Goal: Transaction & Acquisition: Book appointment/travel/reservation

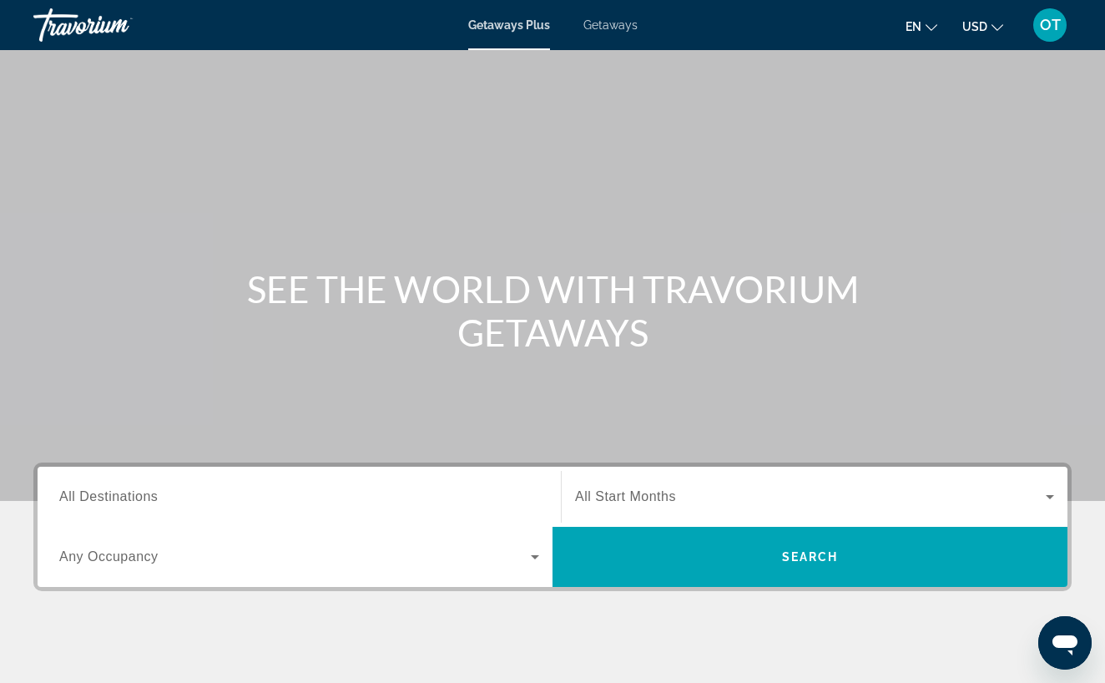
click at [619, 25] on span "Getaways" at bounding box center [611, 24] width 54 height 13
click at [127, 501] on span "All Destinations" at bounding box center [108, 496] width 99 height 14
click at [127, 501] on input "Destination All Destinations" at bounding box center [299, 498] width 480 height 20
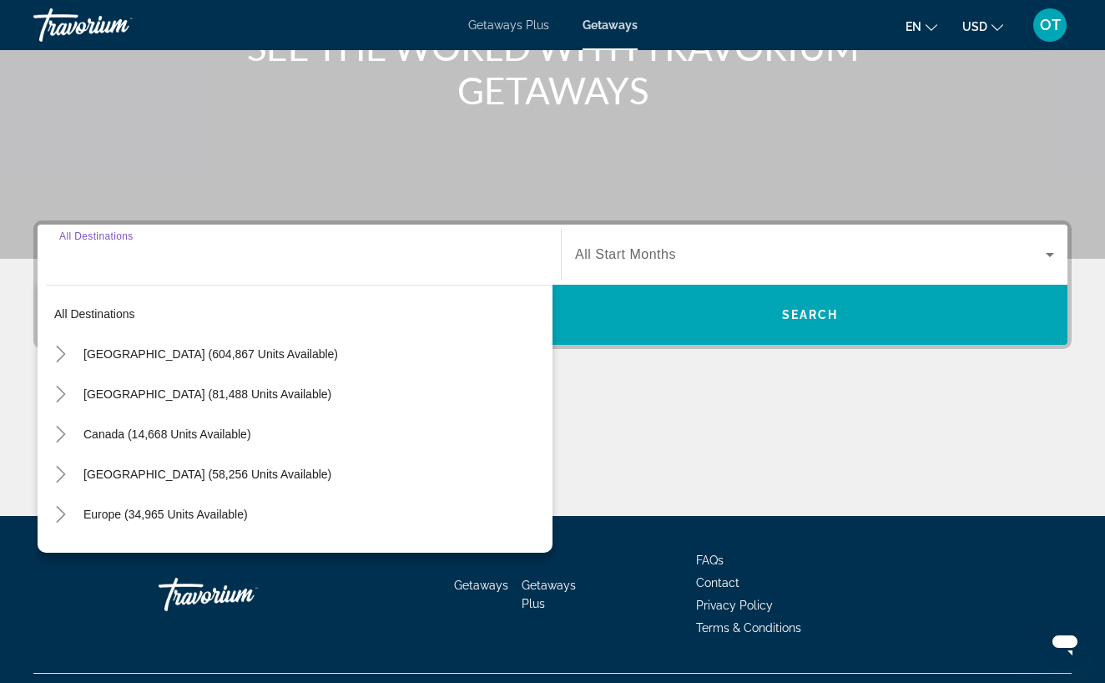
scroll to position [280, 0]
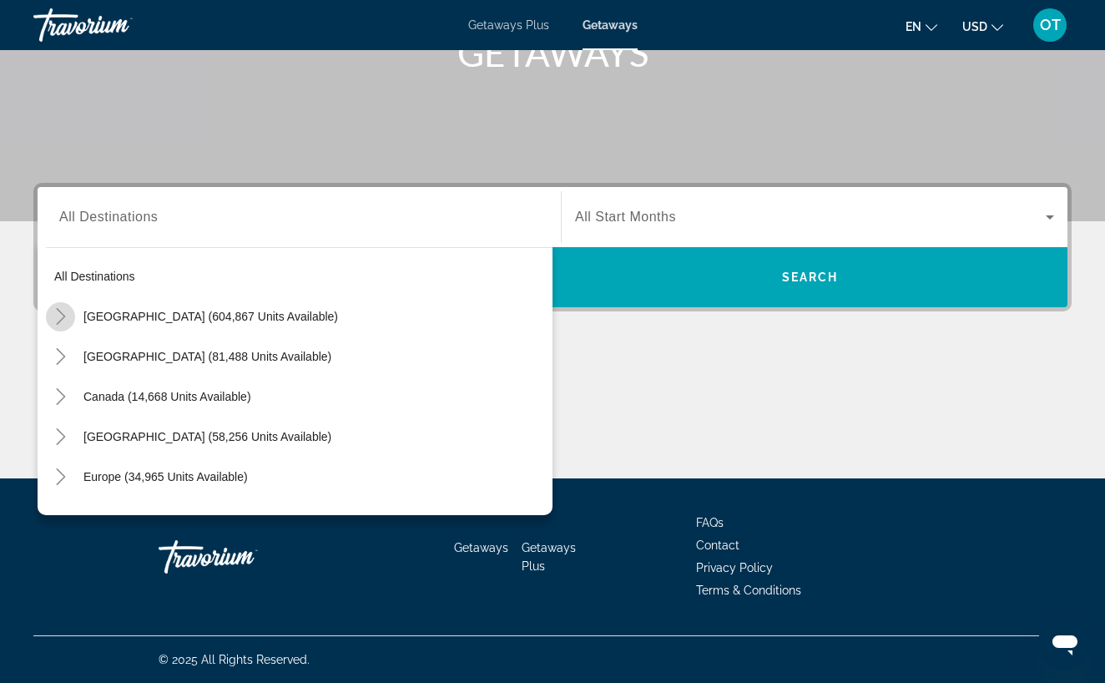
click at [62, 316] on icon "Toggle United States (604,867 units available)" at bounding box center [61, 316] width 17 height 17
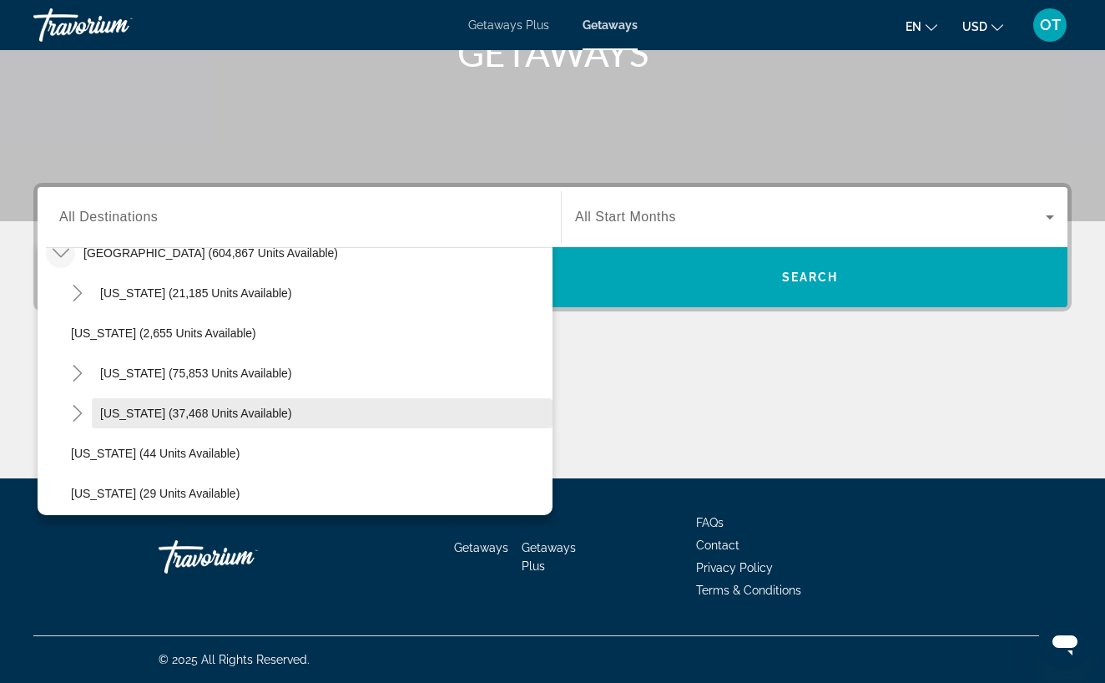
scroll to position [65, 0]
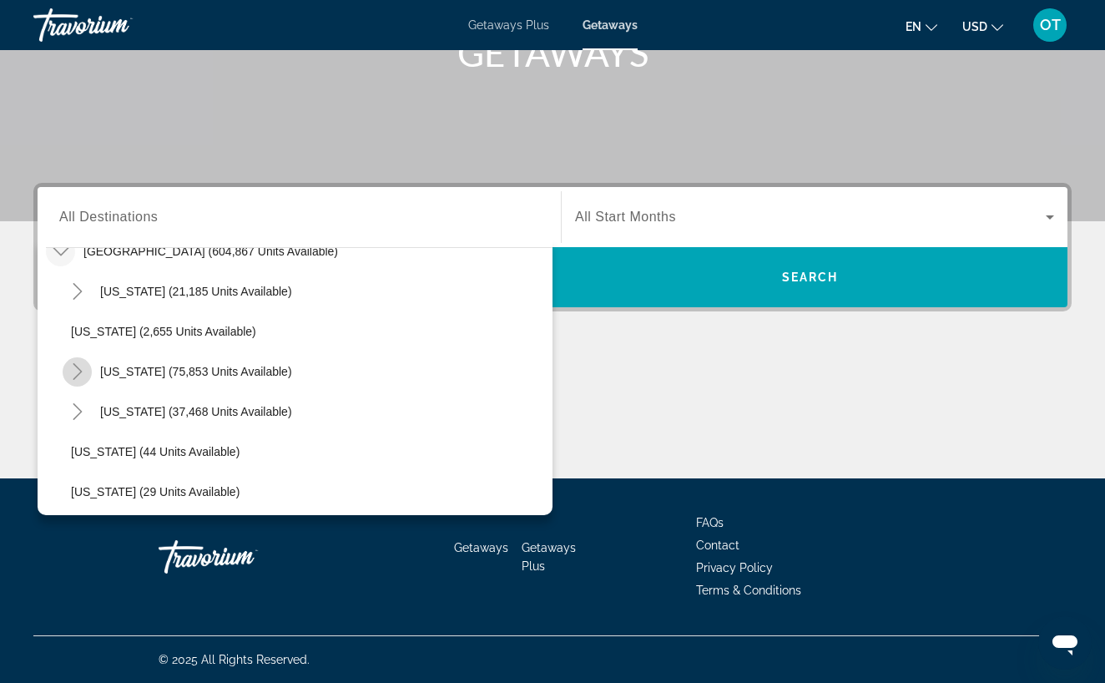
click at [83, 370] on icon "Toggle California (75,853 units available)" at bounding box center [77, 371] width 17 height 17
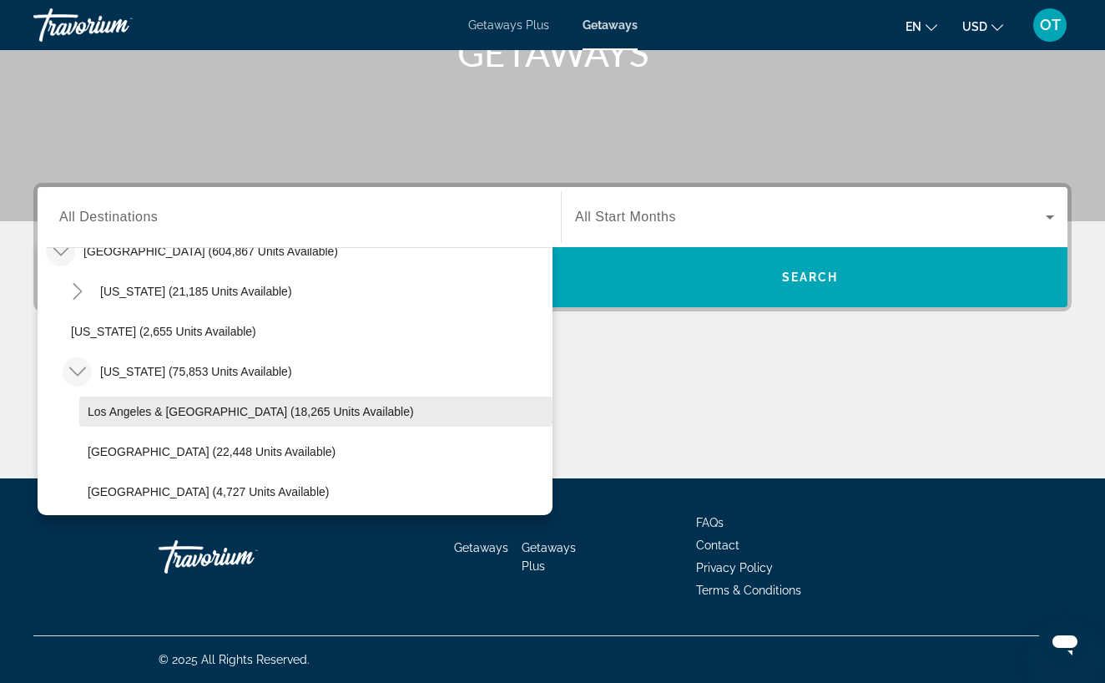
click at [151, 412] on span "Los Angeles & [GEOGRAPHIC_DATA] (18,265 units available)" at bounding box center [251, 411] width 326 height 13
type input "**********"
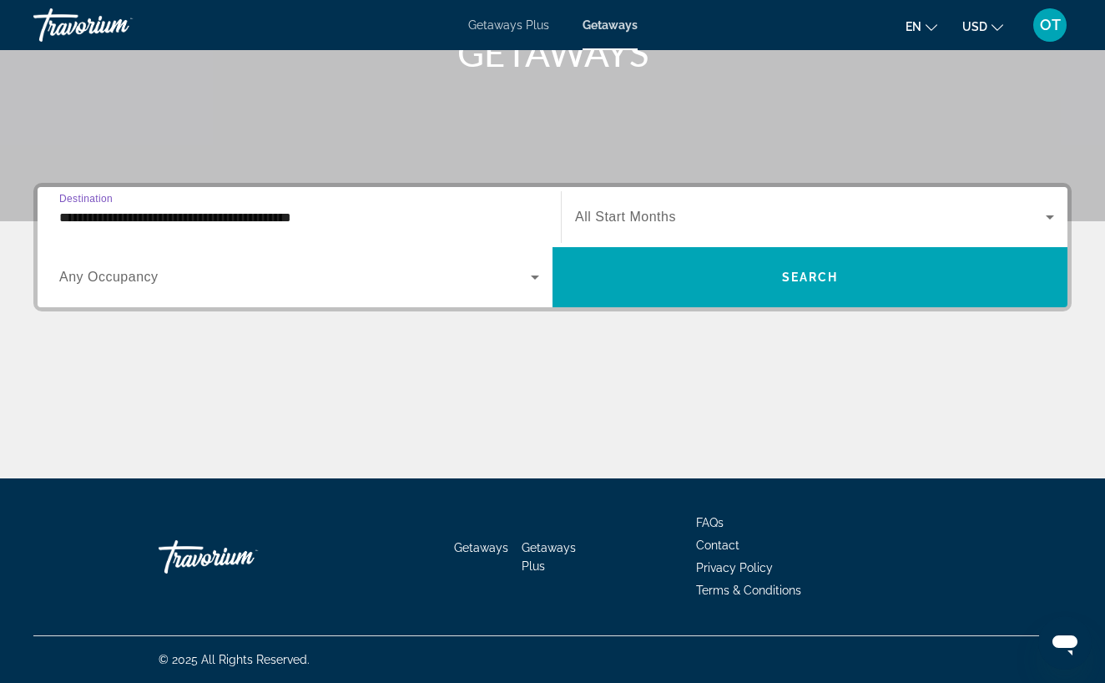
click at [1049, 213] on icon "Search widget" at bounding box center [1050, 217] width 20 height 20
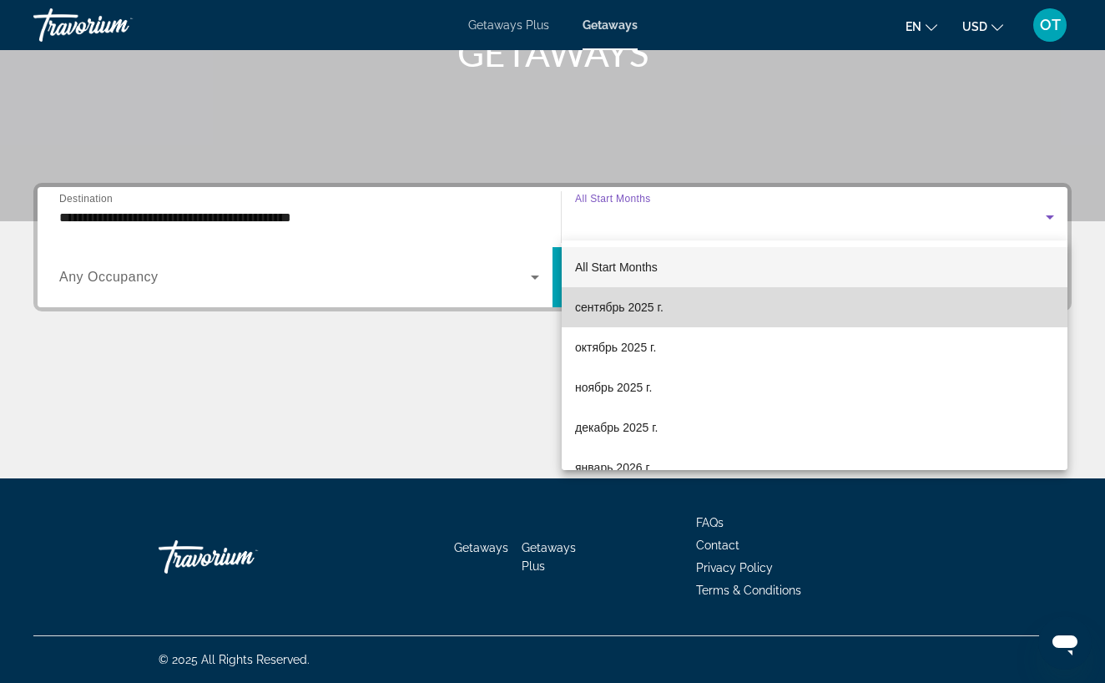
click at [815, 307] on mat-option "сентябрь 2025 г." at bounding box center [815, 307] width 506 height 40
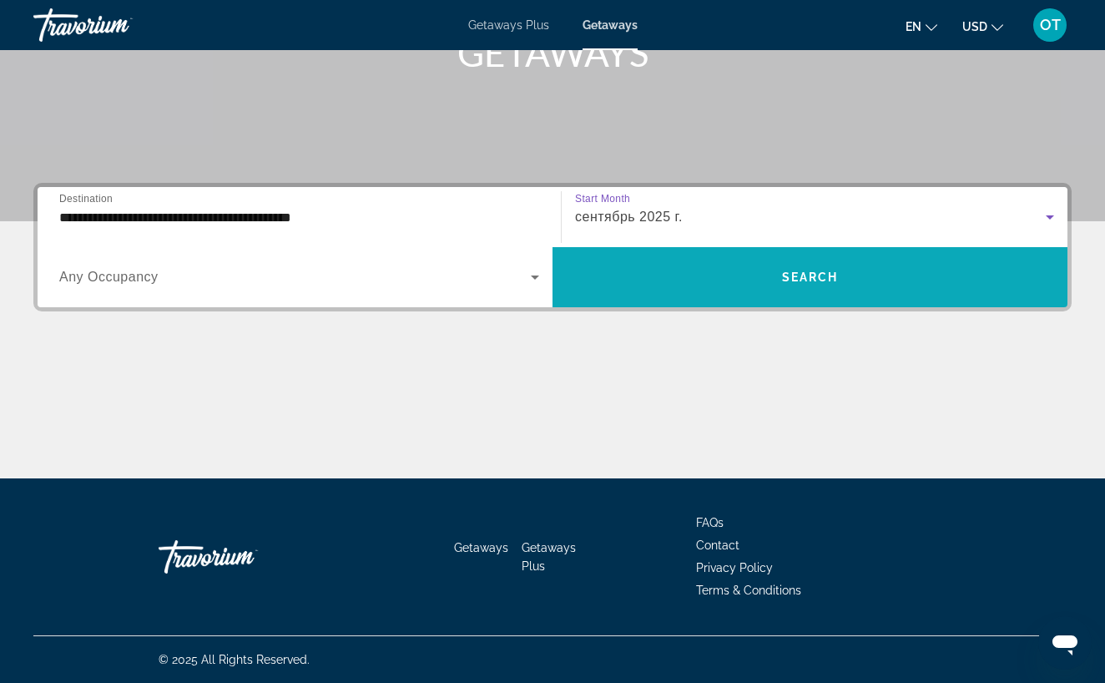
click at [806, 284] on span "Search widget" at bounding box center [810, 277] width 515 height 40
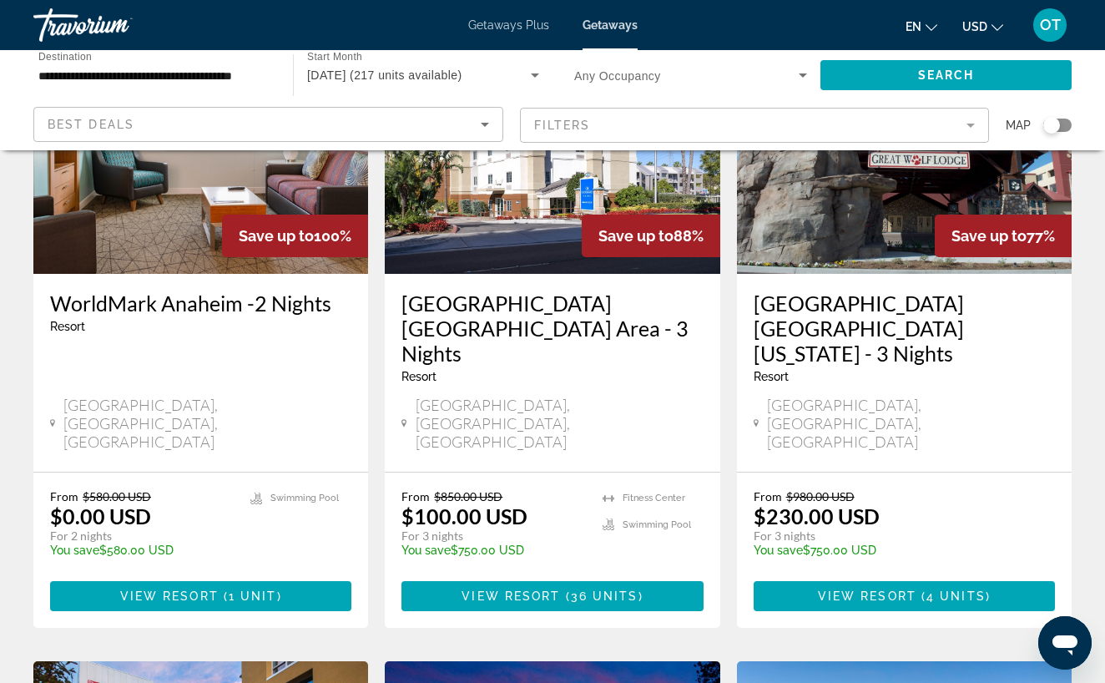
scroll to position [257, 0]
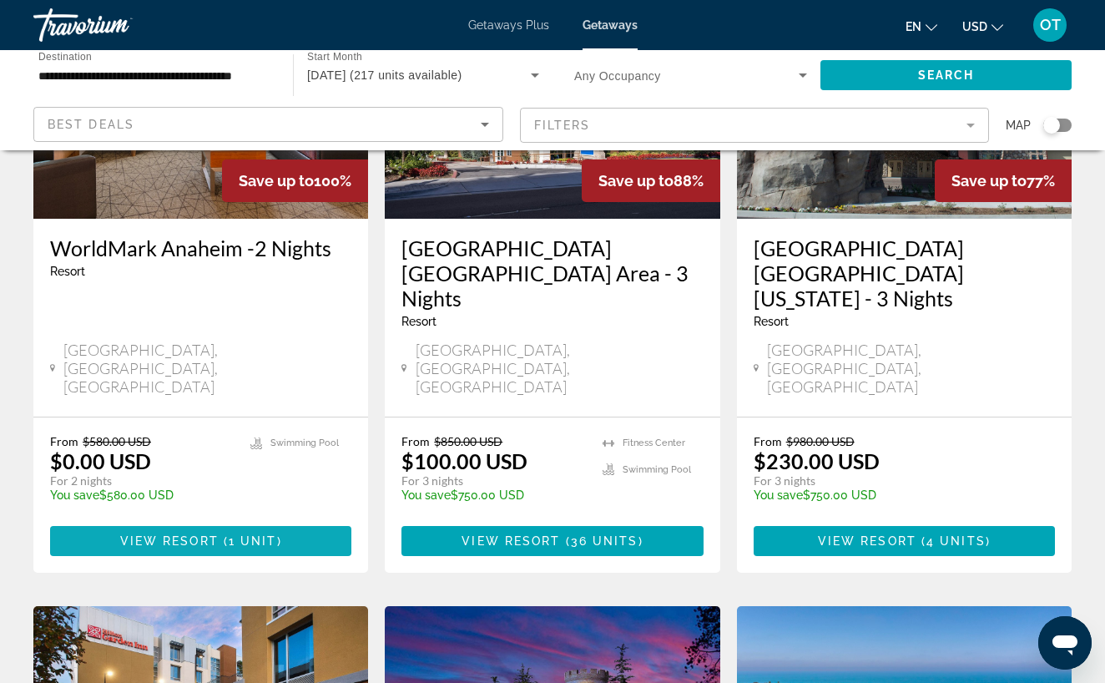
click at [184, 534] on span "View Resort" at bounding box center [169, 540] width 99 height 13
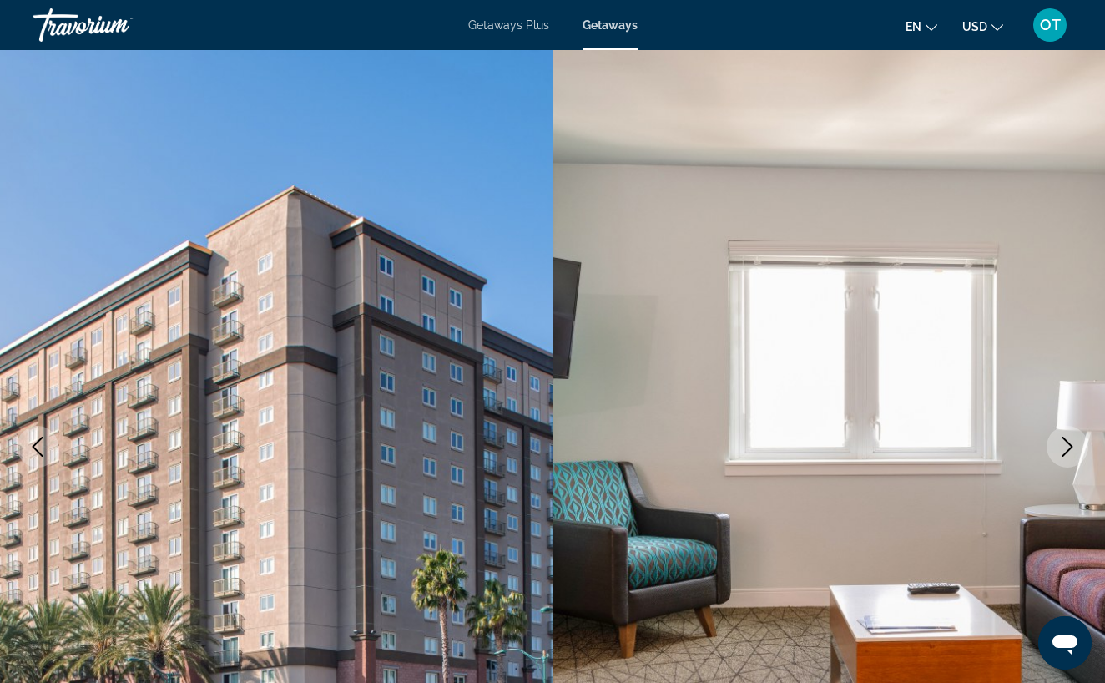
click at [1071, 448] on icon "Next image" at bounding box center [1068, 447] width 11 height 20
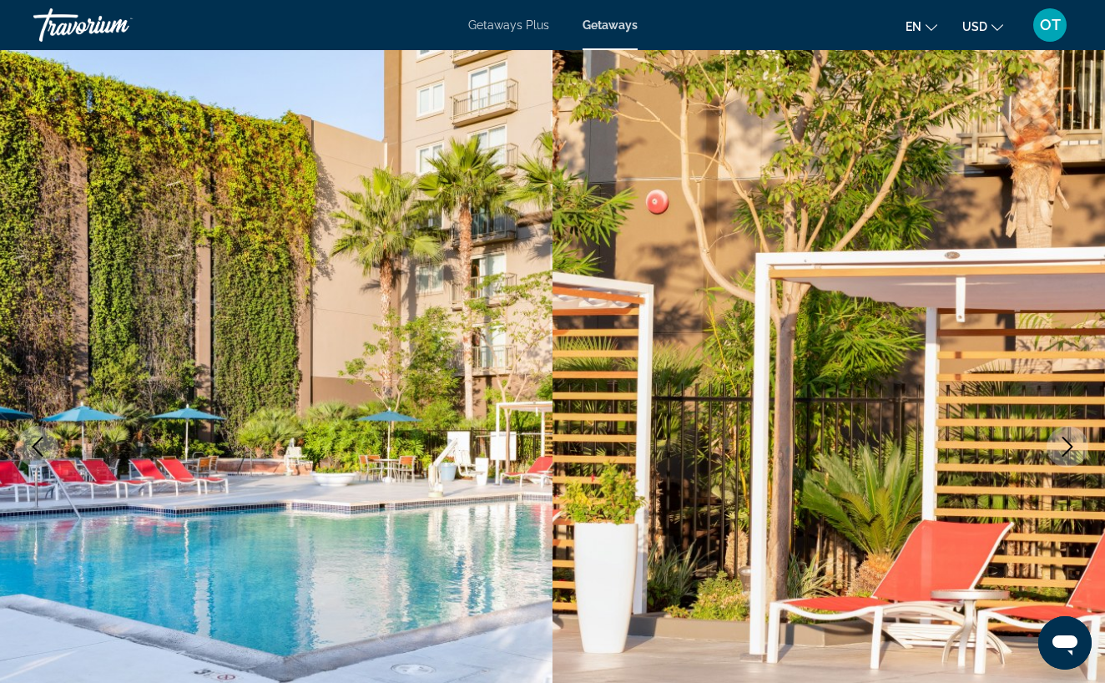
click at [1071, 448] on icon "Next image" at bounding box center [1068, 447] width 11 height 20
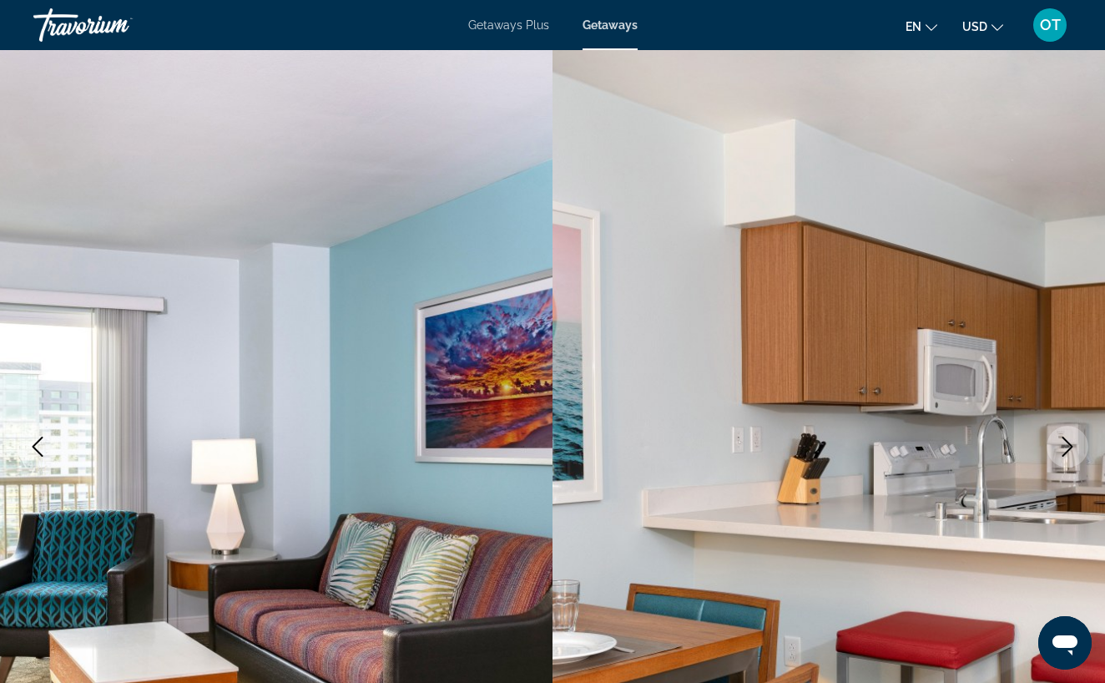
click at [1071, 448] on icon "Next image" at bounding box center [1068, 447] width 11 height 20
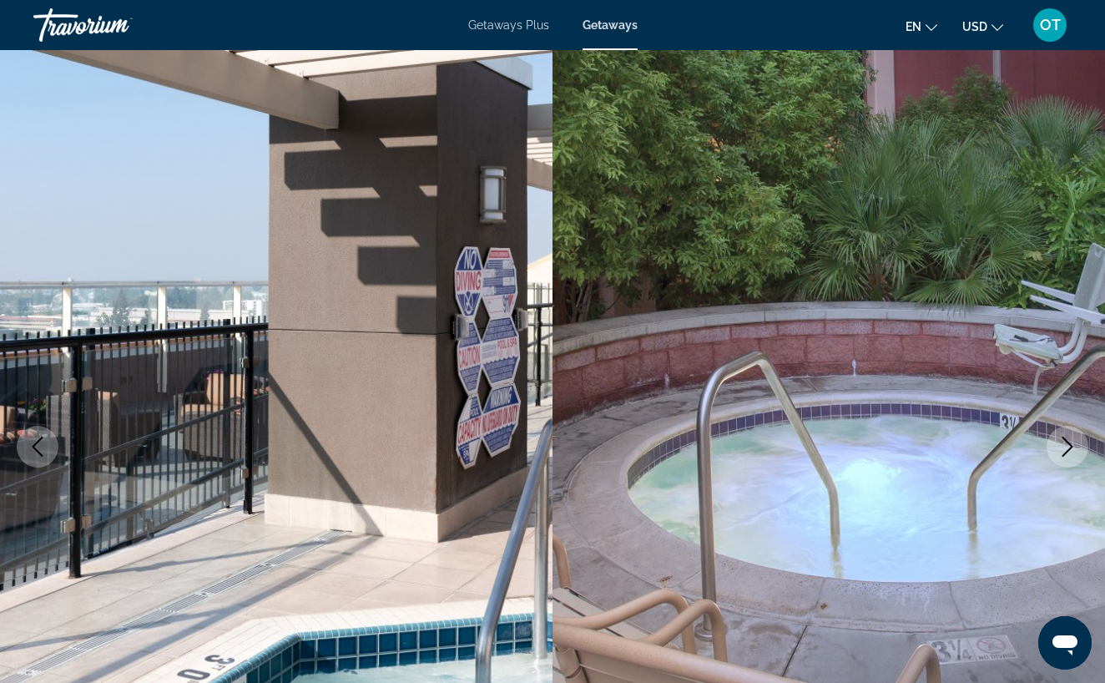
click at [1071, 448] on icon "Next image" at bounding box center [1068, 447] width 11 height 20
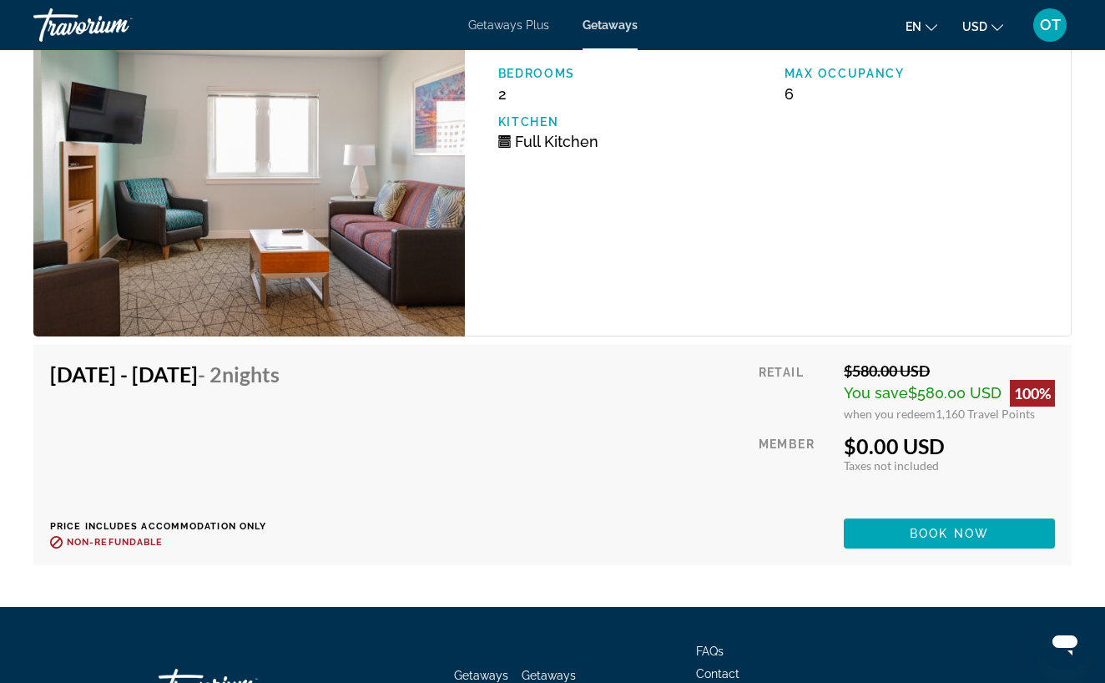
scroll to position [3528, 0]
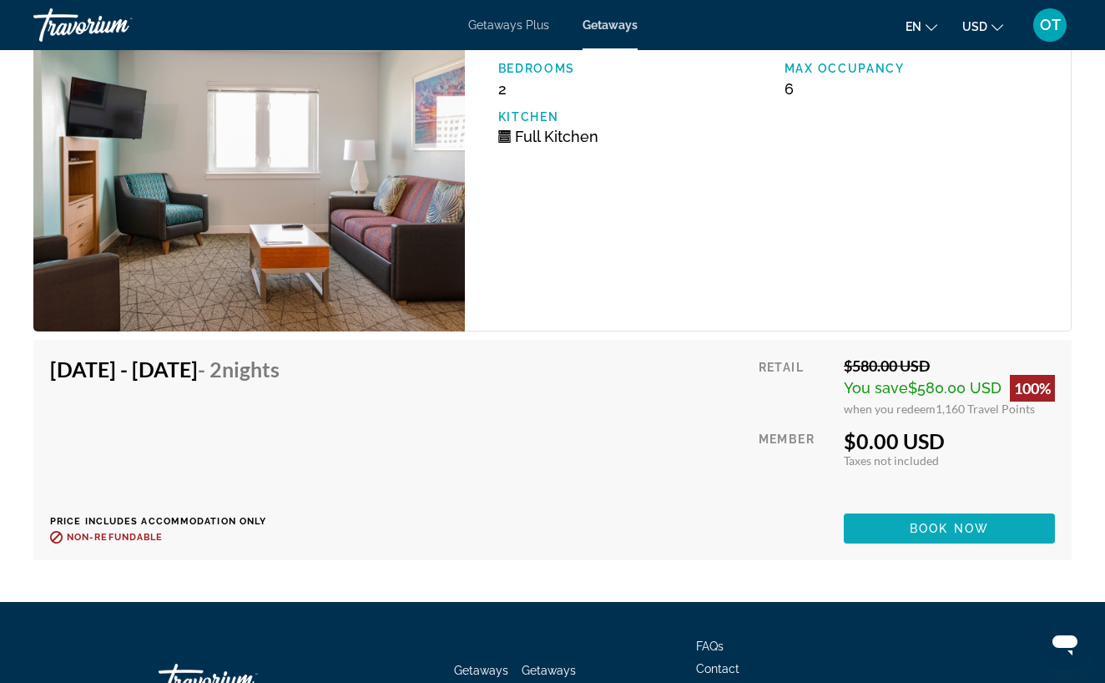
click at [911, 530] on span "Book now" at bounding box center [949, 528] width 79 height 13
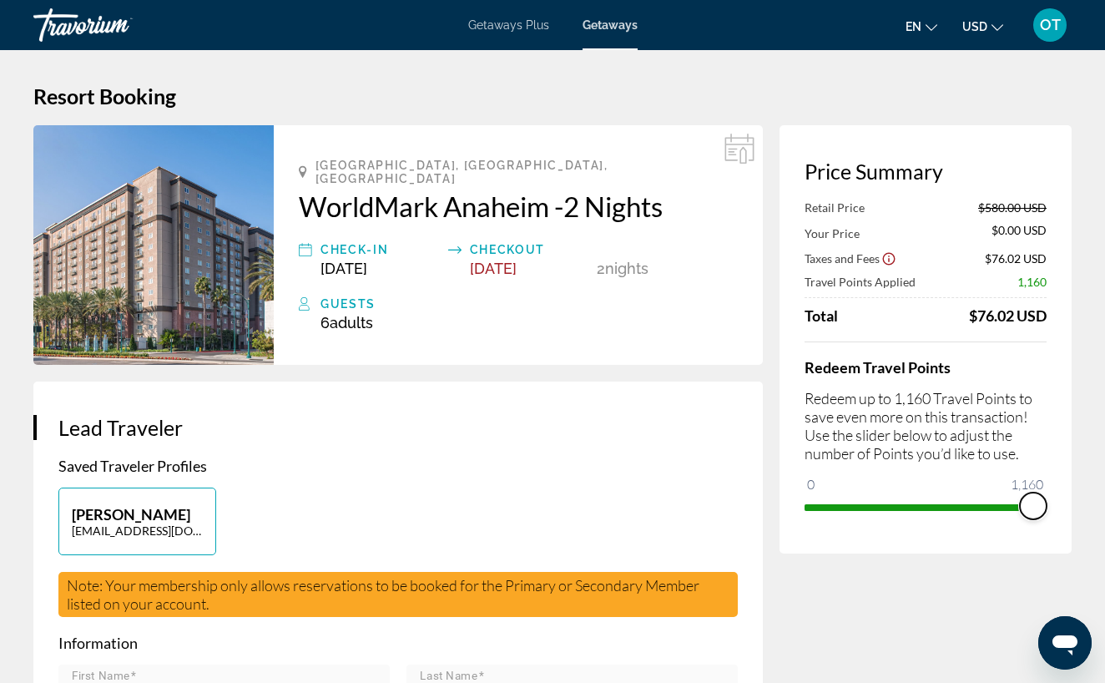
click at [1028, 508] on span "ngx-slider" at bounding box center [1033, 506] width 27 height 27
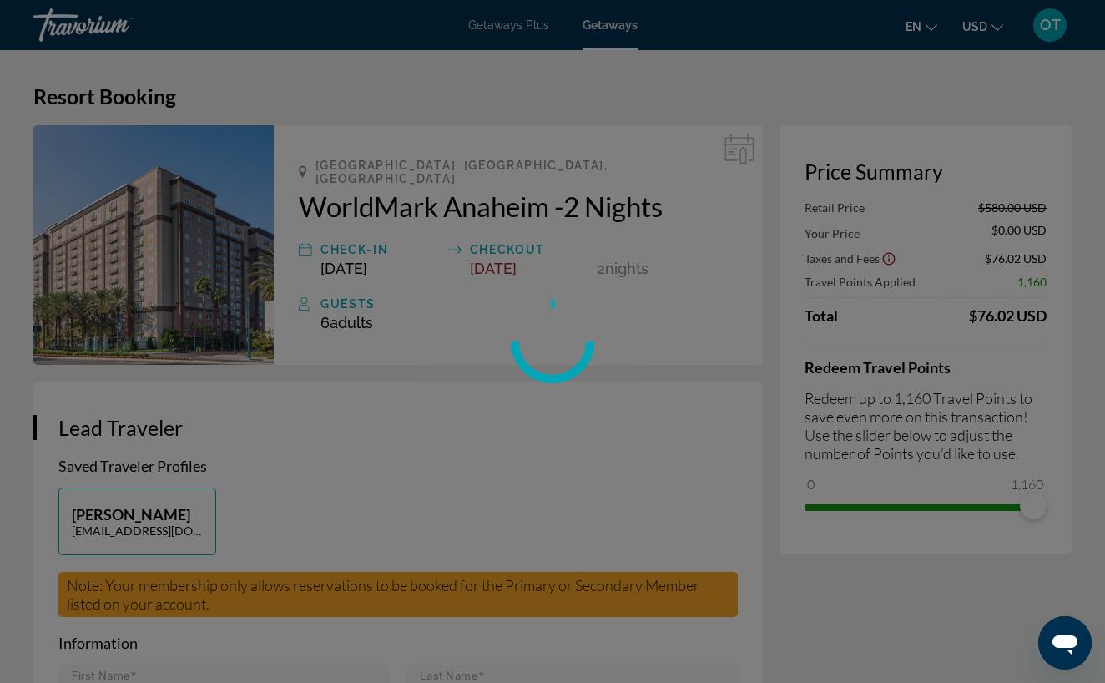
drag, startPoint x: 1028, startPoint y: 508, endPoint x: 1014, endPoint y: 502, distance: 15.7
click at [1014, 502] on div "Price Summary Retail Price $580.00 USD Your Price $0.00 USD Taxes and Fees $76.…" at bounding box center [926, 339] width 292 height 428
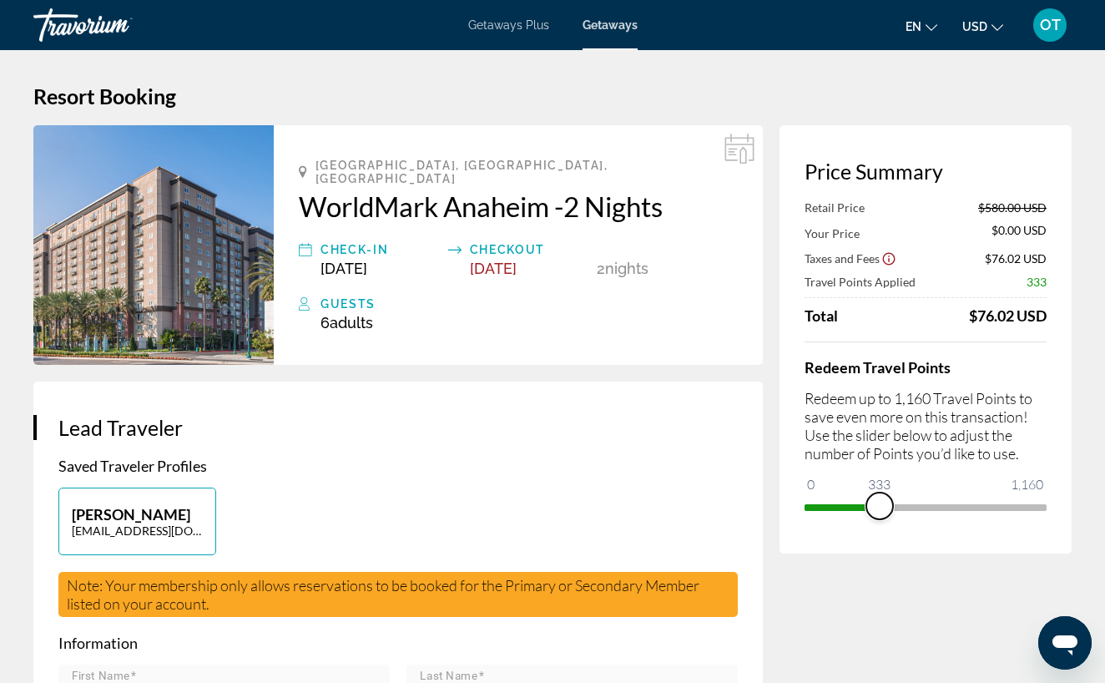
drag, startPoint x: 1034, startPoint y: 506, endPoint x: 882, endPoint y: 483, distance: 153.7
click at [882, 504] on ngx-slider "0 1,160 333" at bounding box center [926, 505] width 242 height 3
drag, startPoint x: 880, startPoint y: 498, endPoint x: 1029, endPoint y: 528, distance: 151.6
click at [1029, 528] on div "Price Summary Retail Price $580.00 USD Your Price $407.00 USD Taxes and Fees $1…" at bounding box center [926, 339] width 292 height 428
drag, startPoint x: 1028, startPoint y: 513, endPoint x: 923, endPoint y: 496, distance: 105.7
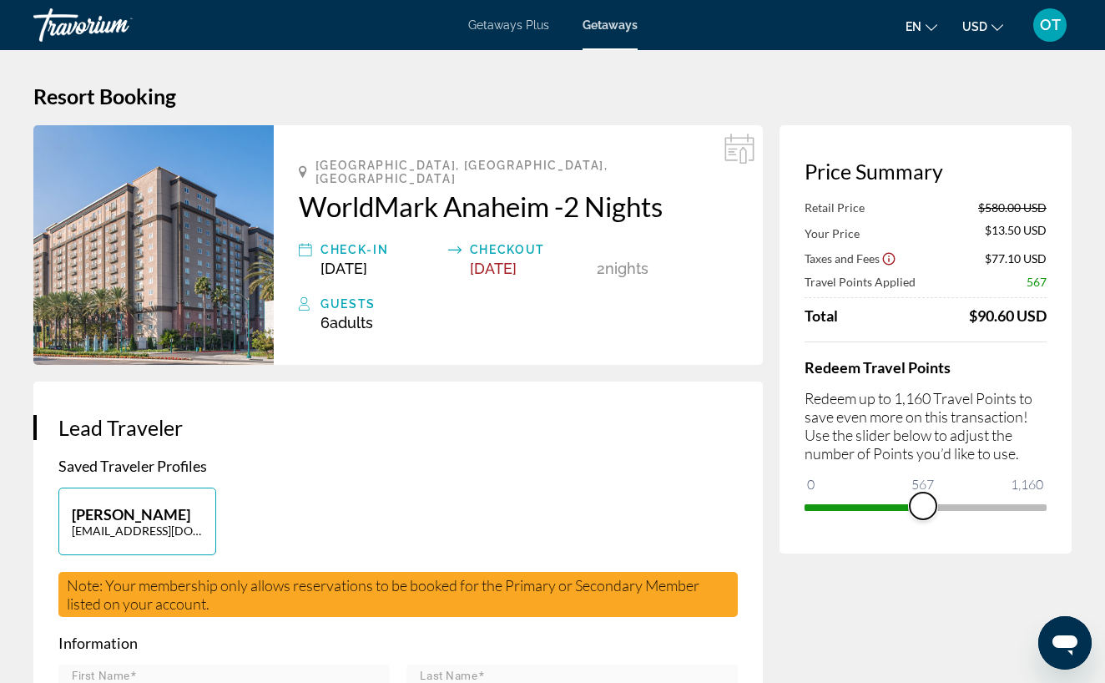
click at [923, 496] on span "ngx-slider" at bounding box center [923, 506] width 27 height 27
